Goal: Find specific page/section: Find specific page/section

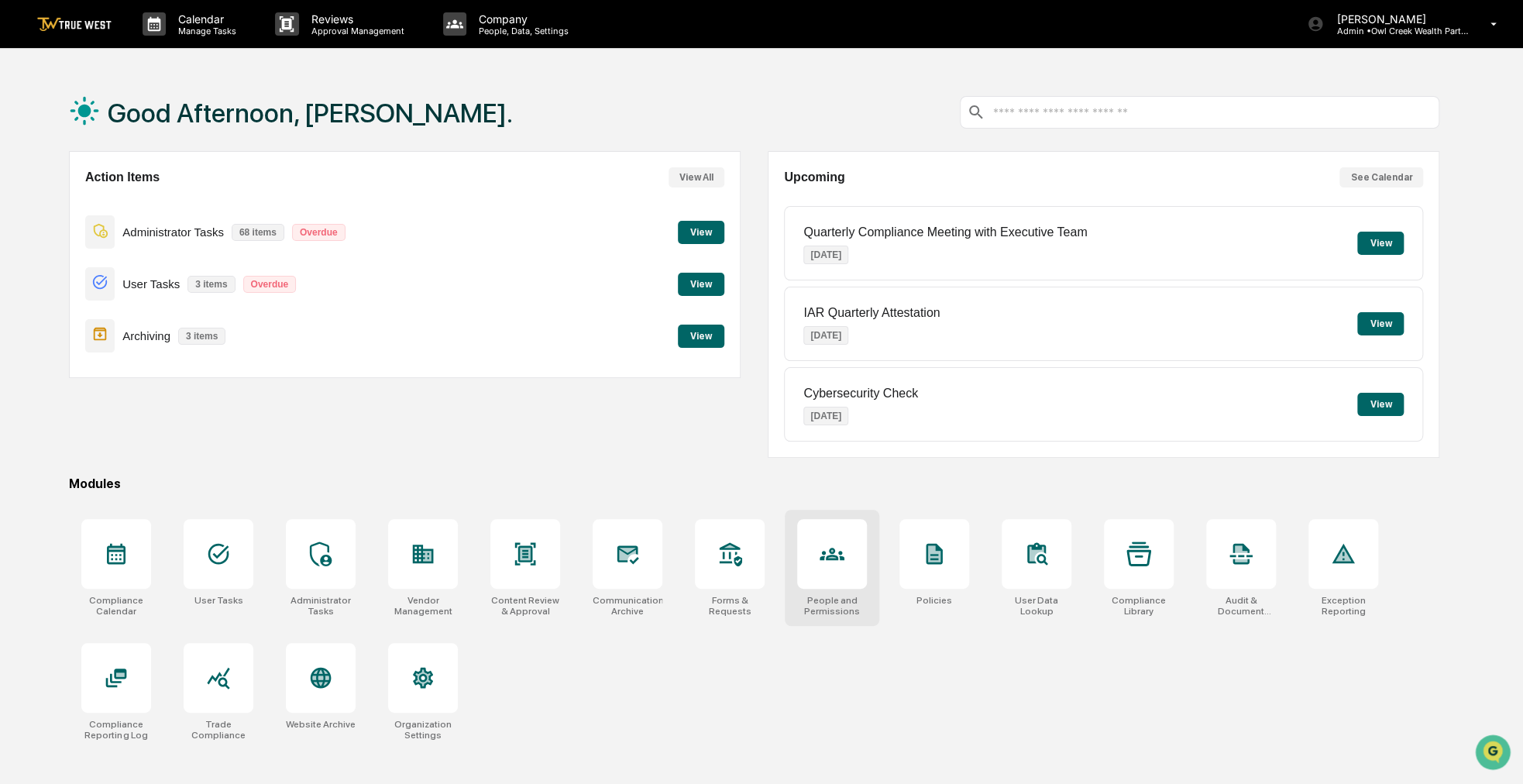
click at [843, 557] on icon at bounding box center [832, 554] width 25 height 12
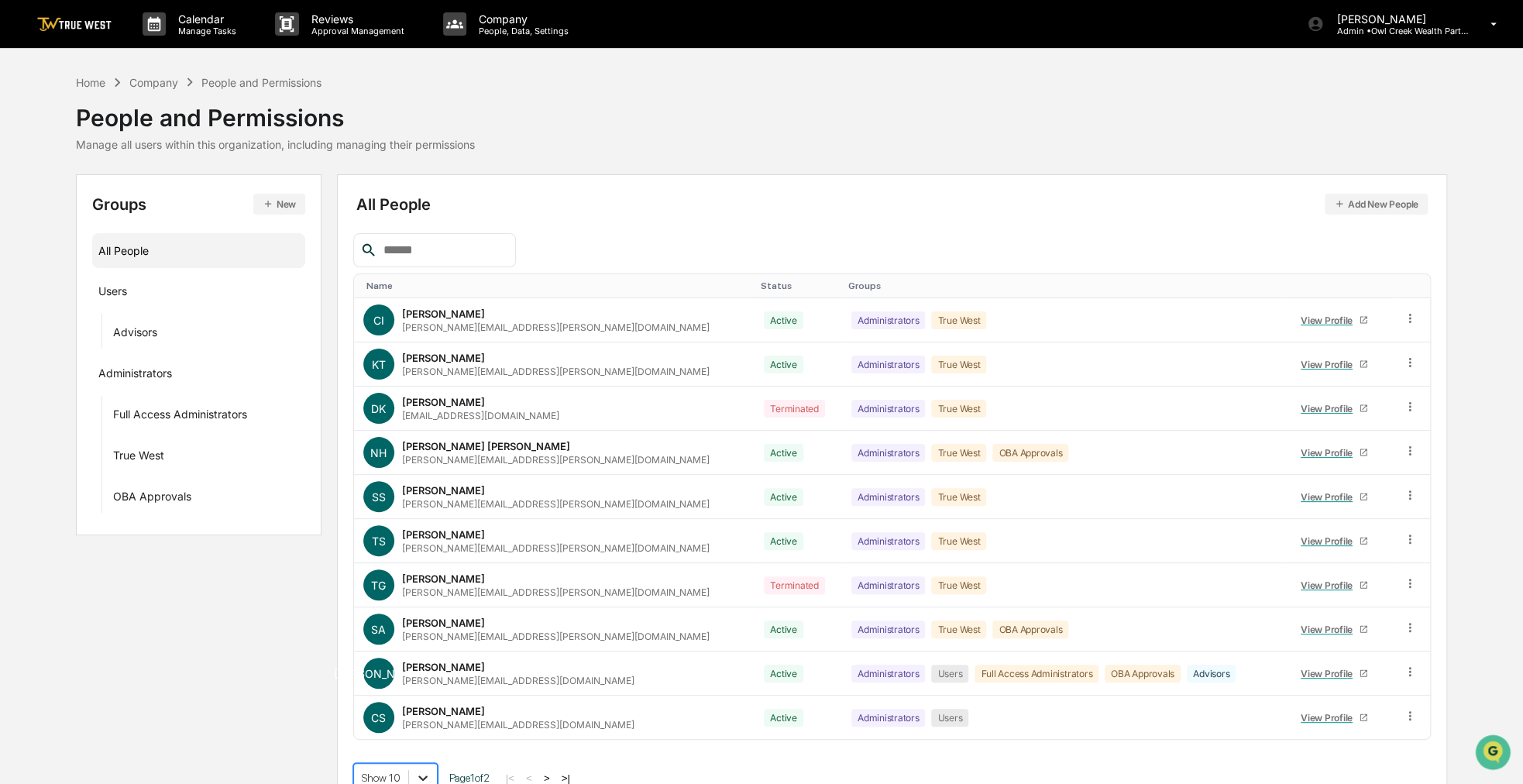
scroll to position [146, 0]
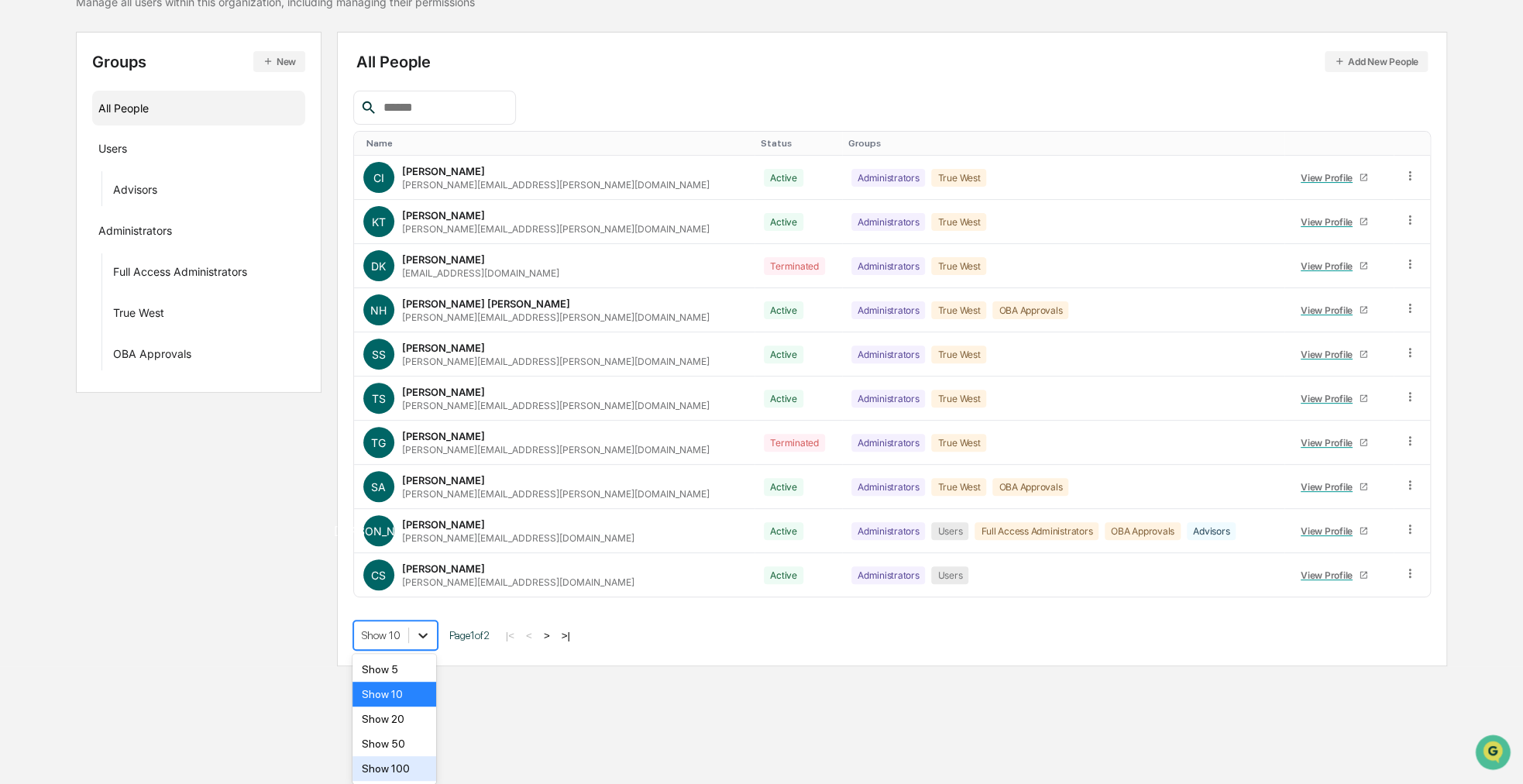
click at [409, 667] on body "Calendar Manage Tasks Reviews Approval Management Company People, Data, Setting…" at bounding box center [761, 262] width 1523 height 809
click at [408, 739] on div "Show 50" at bounding box center [394, 743] width 84 height 25
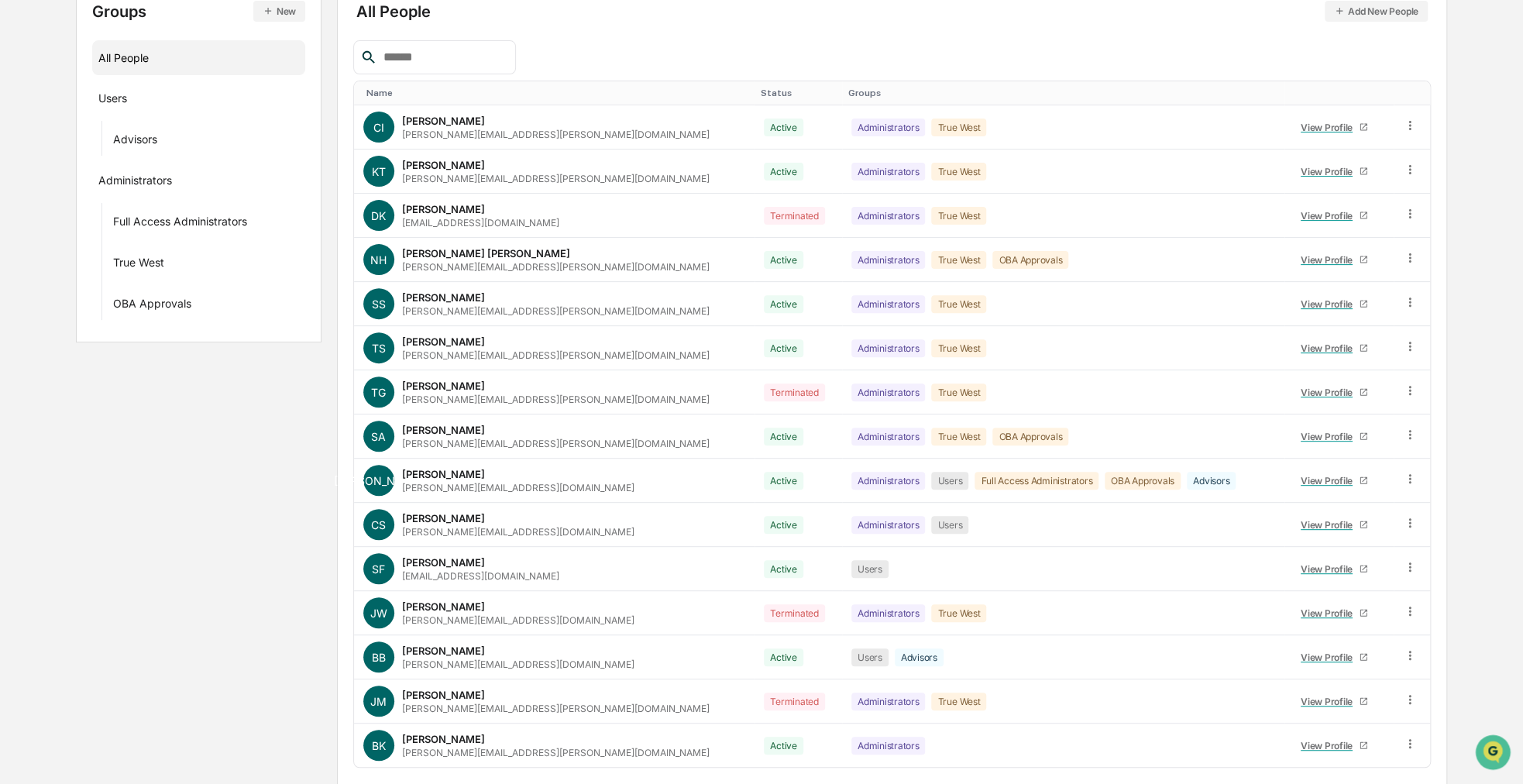
scroll to position [243, 0]
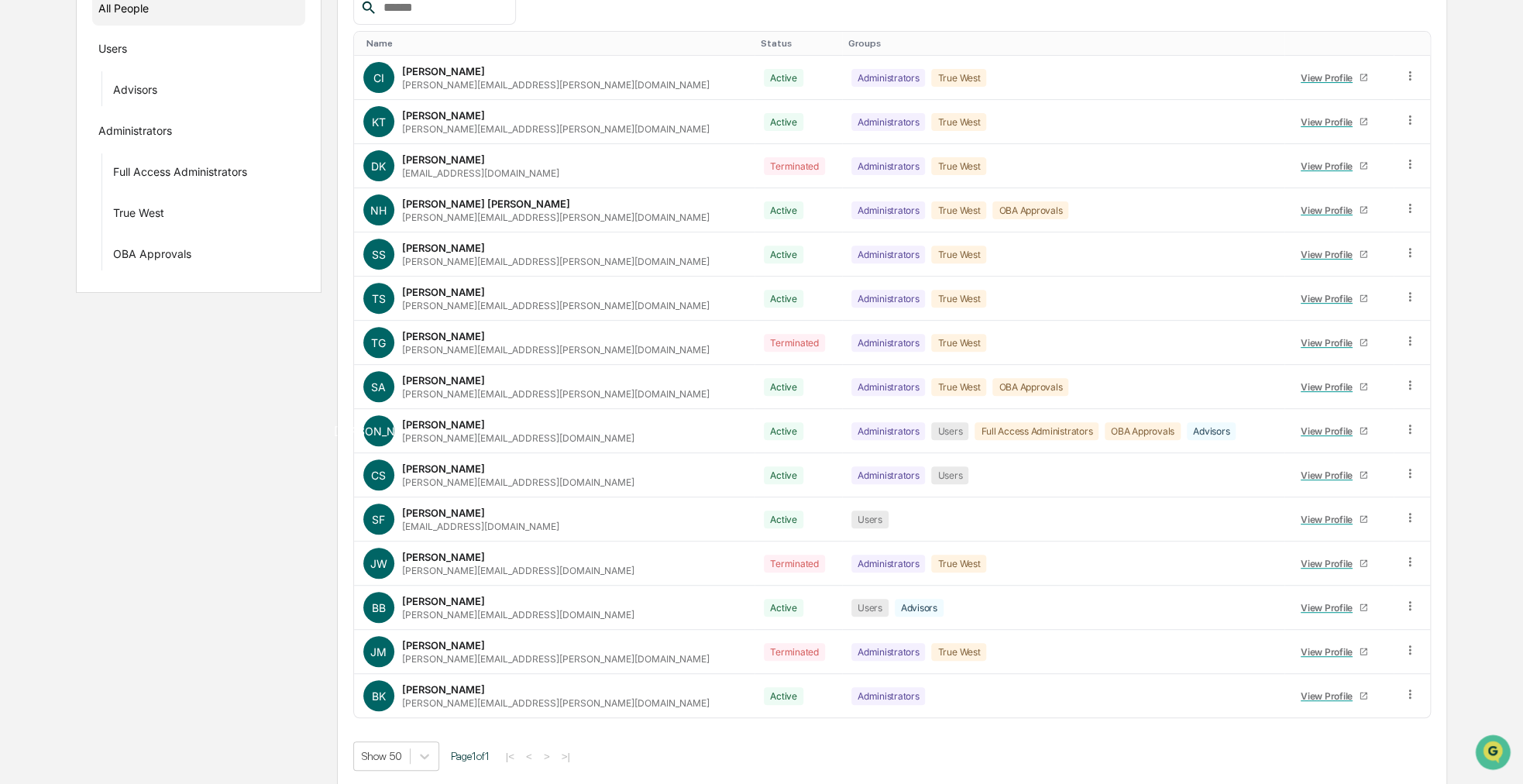
drag, startPoint x: 281, startPoint y: 573, endPoint x: 237, endPoint y: 569, distance: 44.2
click at [237, 569] on div "Groups New All People Users Advisors Administrators Full Access Administrators …" at bounding box center [761, 359] width 1370 height 856
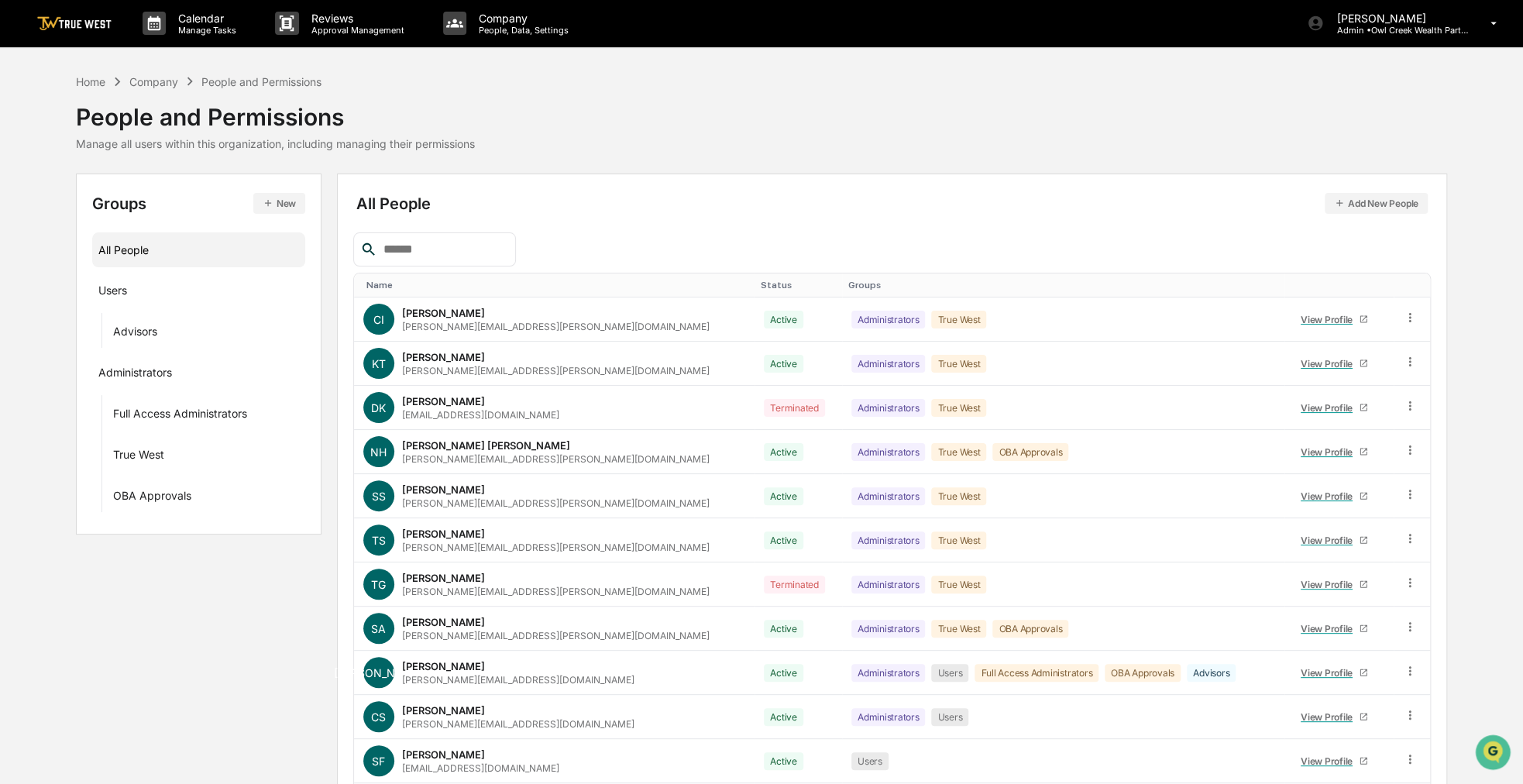
scroll to position [0, 0]
click at [1403, 315] on icon at bounding box center [1410, 319] width 15 height 15
click at [1159, 225] on div "All People Add New People Name Status Groups CI [PERSON_NAME] [PERSON_NAME][EMA…" at bounding box center [892, 602] width 1078 height 823
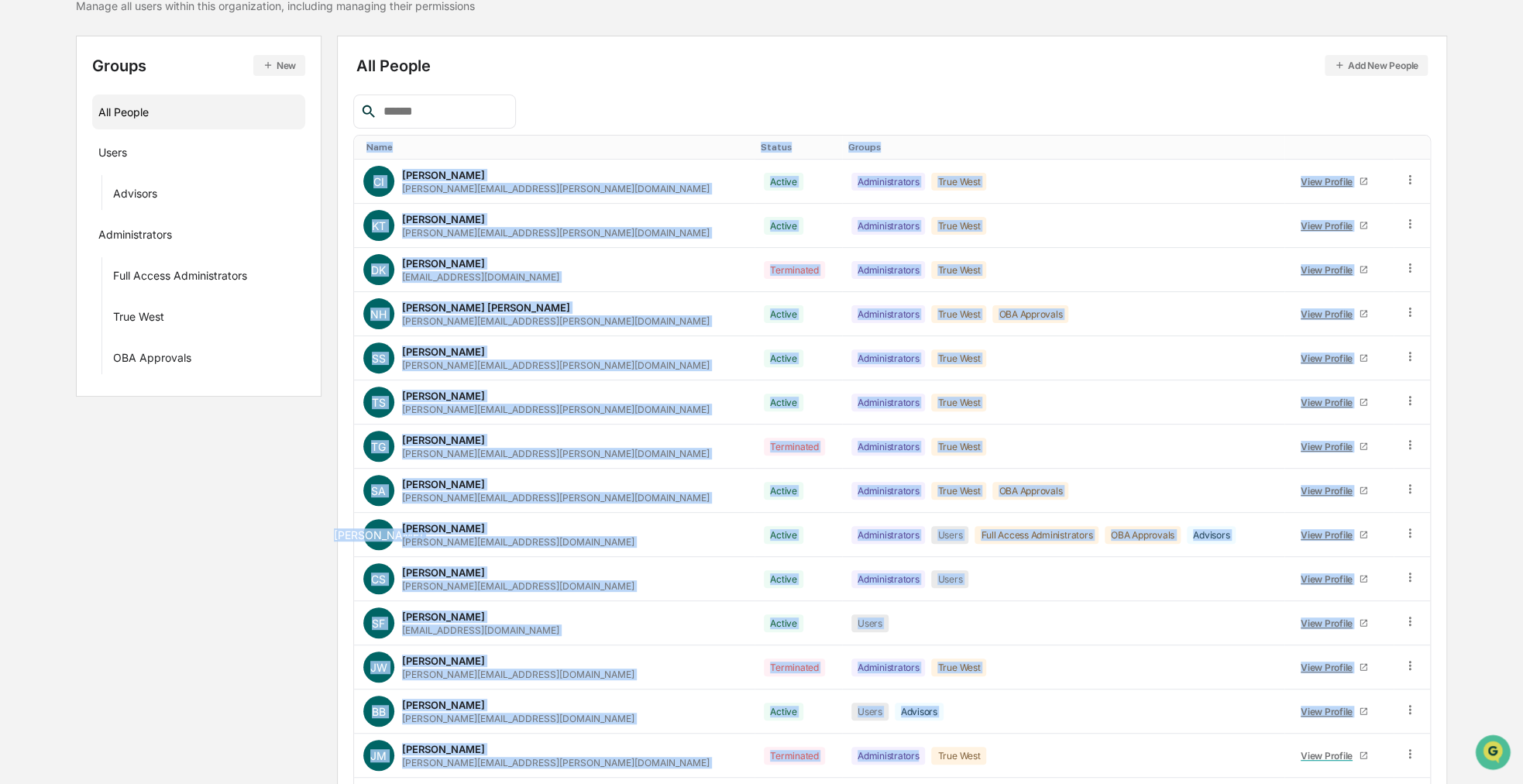
scroll to position [243, 0]
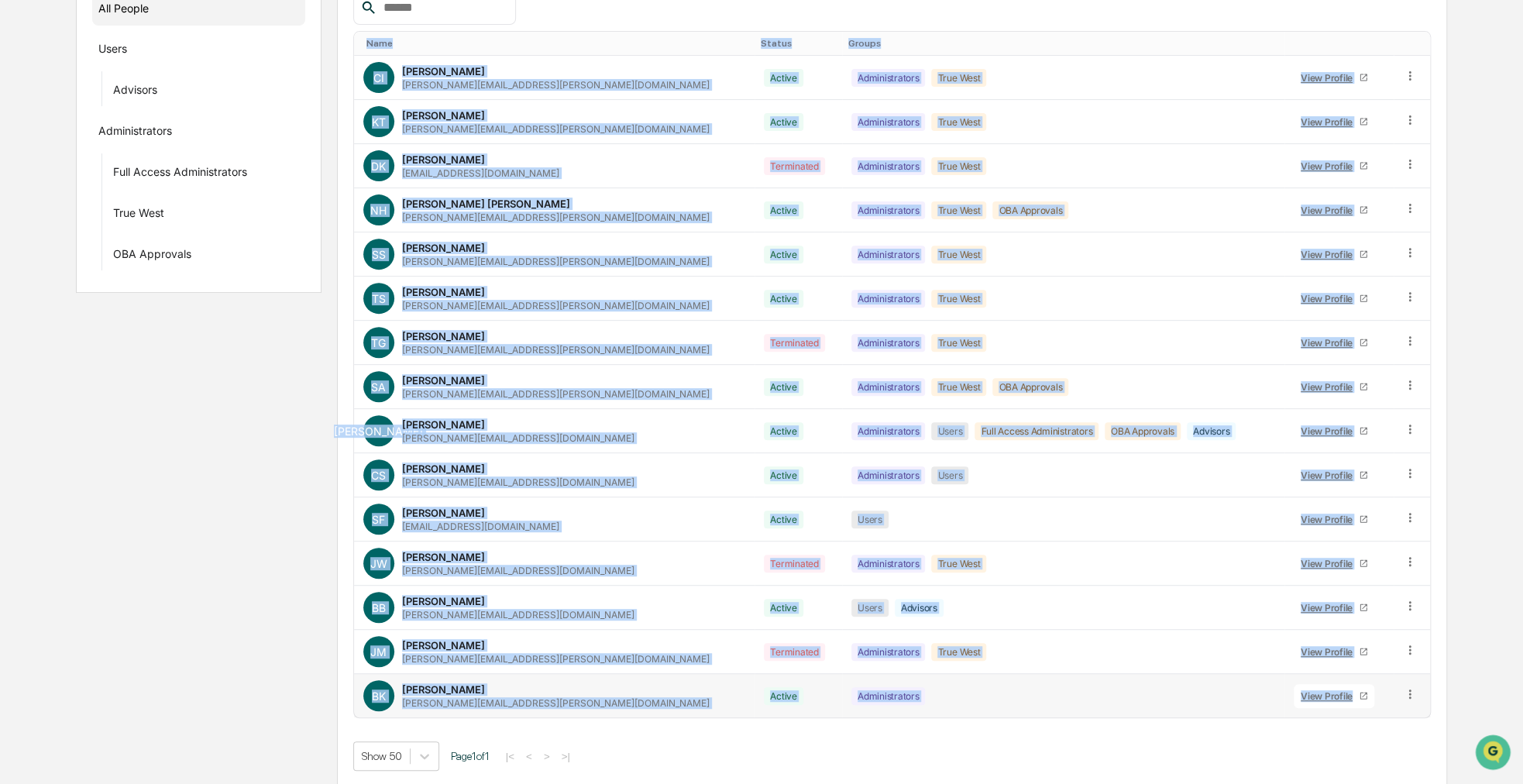
drag, startPoint x: 357, startPoint y: 287, endPoint x: 1364, endPoint y: 712, distance: 1093.0
click at [1364, 712] on table "Name Status Groups CI [PERSON_NAME] [PERSON_NAME][EMAIL_ADDRESS][PERSON_NAME][D…" at bounding box center [892, 374] width 1078 height 687
copy table "Name Status Groups CI [PERSON_NAME] [PERSON_NAME][EMAIL_ADDRESS][PERSON_NAME][D…"
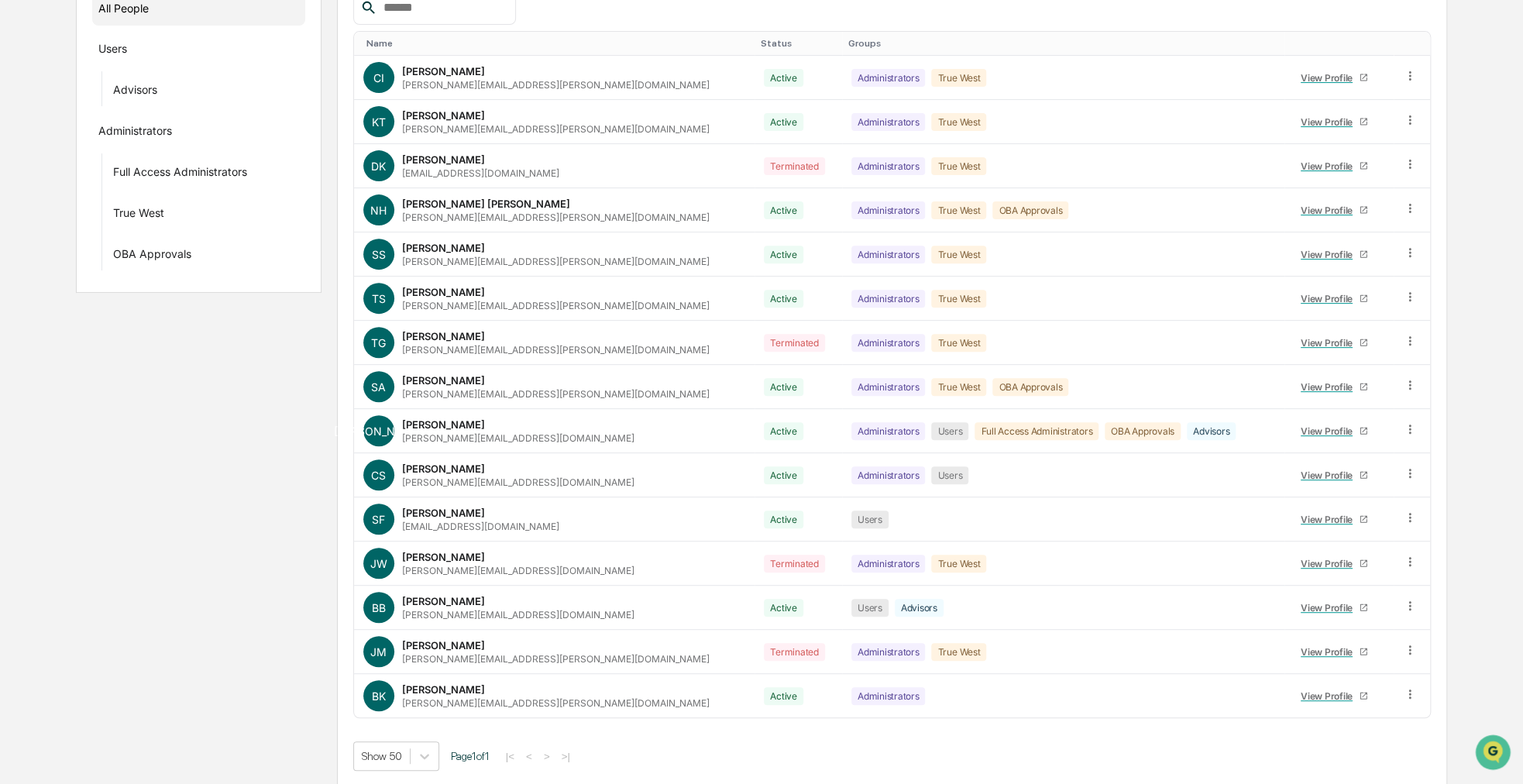
click at [620, 19] on div at bounding box center [892, 7] width 1078 height 34
click at [236, 373] on div "Groups New All People Users Advisors Administrators Full Access Administrators …" at bounding box center [761, 359] width 1370 height 856
